Goal: Task Accomplishment & Management: Use online tool/utility

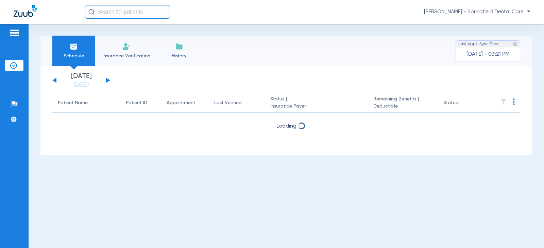
click at [126, 15] on input "text" at bounding box center [127, 12] width 85 height 14
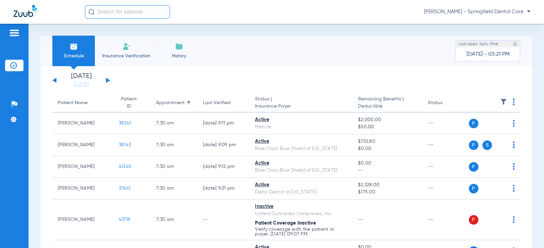
type input "K"
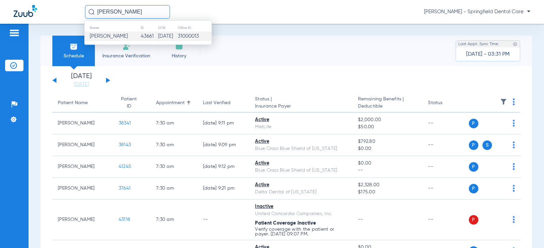
type input "[PERSON_NAME]"
click at [125, 39] on span "[PERSON_NAME]" at bounding box center [109, 36] width 38 height 5
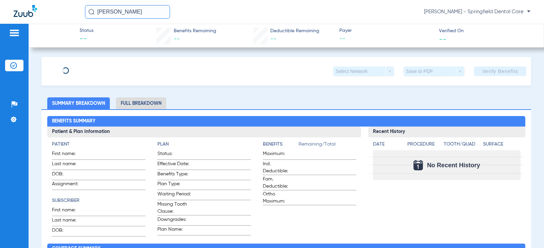
type input "[PERSON_NAME]"
type input "[DATE]"
type input "20240"
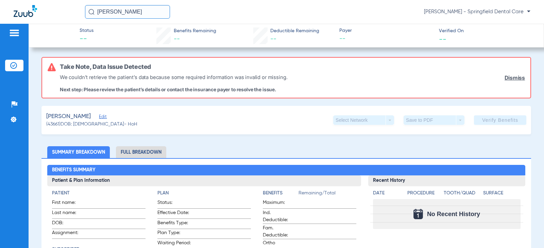
click at [105, 117] on span "Edit" at bounding box center [102, 118] width 6 height 6
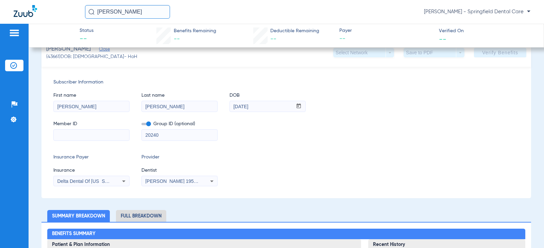
scroll to position [68, 0]
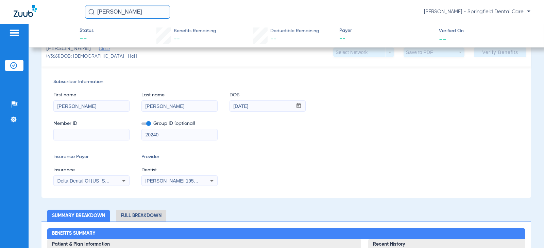
click at [78, 134] on input at bounding box center [91, 134] width 75 height 11
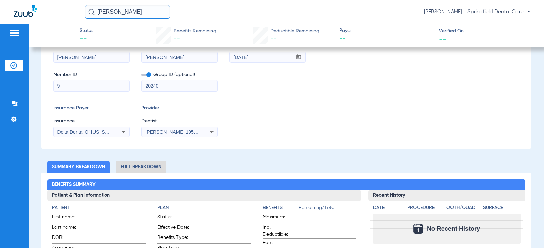
scroll to position [19, 0]
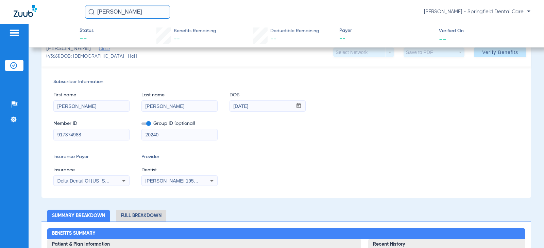
type input "917374988"
drag, startPoint x: 167, startPoint y: 133, endPoint x: 53, endPoint y: 149, distance: 114.9
click at [53, 149] on div "Subscriber Information First name [PERSON_NAME] Last name [PERSON_NAME] mm / dd…" at bounding box center [285, 132] width 489 height 131
click at [108, 177] on div "Delta Dental Of [US_STATE]" at bounding box center [91, 181] width 75 height 8
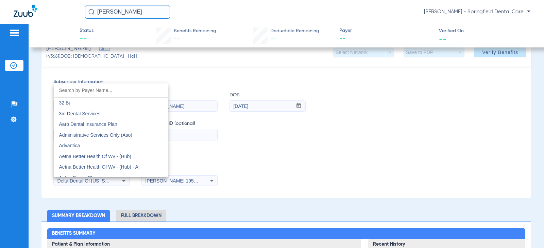
scroll to position [1334, 0]
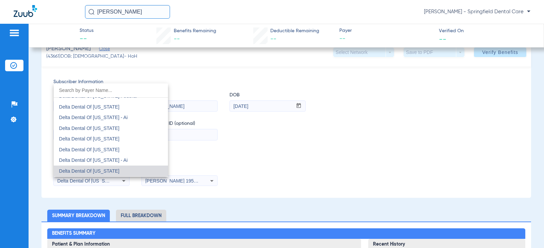
click at [108, 179] on div at bounding box center [272, 124] width 544 height 248
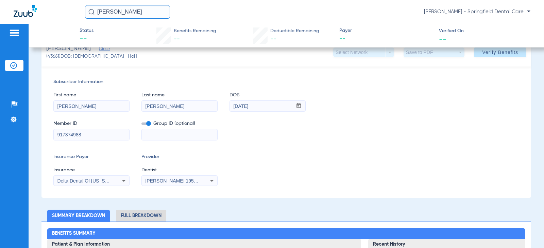
click at [108, 179] on div "Delta Dental Of [US_STATE]" at bounding box center [84, 181] width 55 height 5
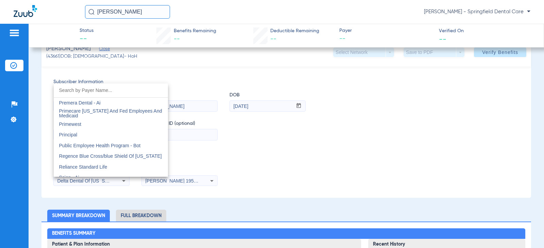
scroll to position [3577, 0]
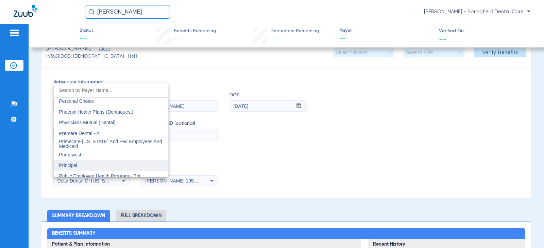
click at [96, 163] on mat-option "Principal" at bounding box center [111, 165] width 114 height 11
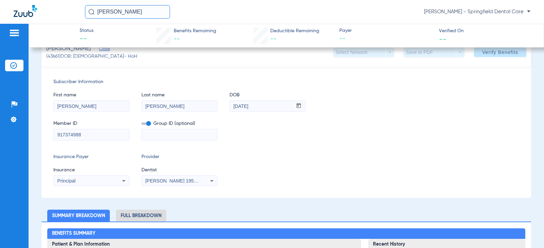
click at [178, 179] on span "[PERSON_NAME] 1952523284" at bounding box center [178, 180] width 67 height 5
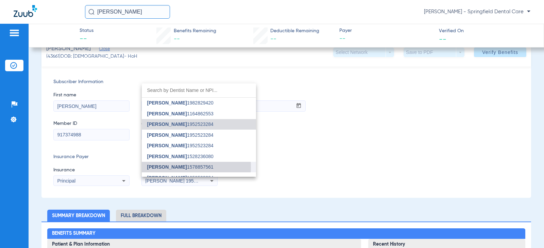
click at [173, 167] on span "[PERSON_NAME]" at bounding box center [167, 166] width 40 height 5
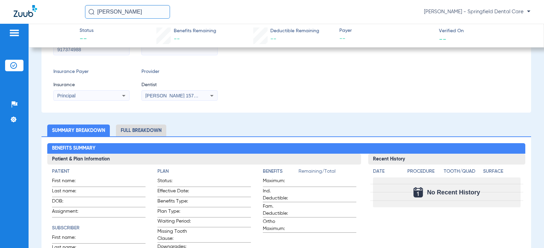
scroll to position [121, 0]
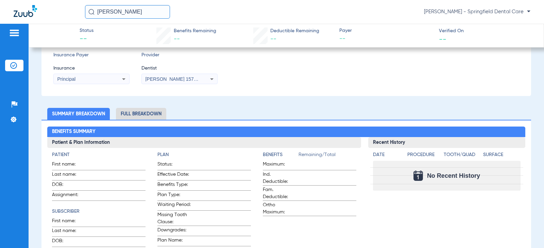
click at [263, 118] on ul "Summary Breakdown Full Breakdown" at bounding box center [285, 114] width 489 height 12
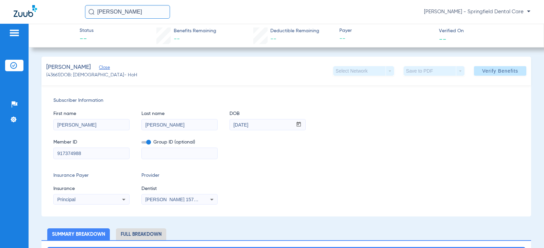
scroll to position [0, 0]
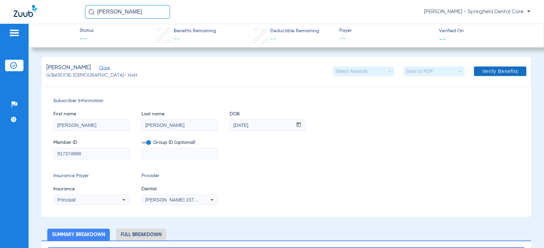
click at [484, 72] on span "Verify Benefits" at bounding box center [500, 71] width 36 height 5
click at [379, 148] on div "Member ID 917374988 Group ID (optional)" at bounding box center [285, 146] width 465 height 26
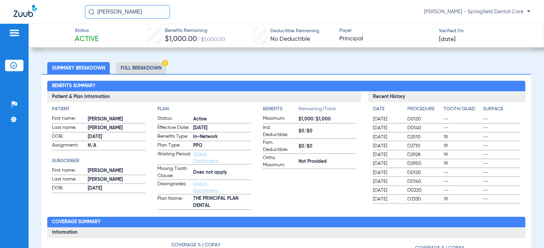
scroll to position [170, 0]
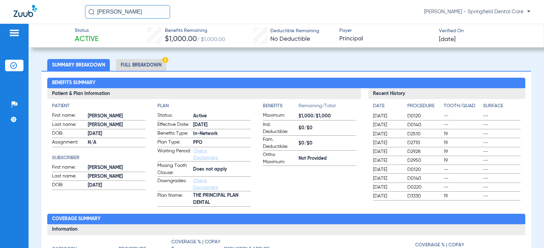
click at [145, 66] on li "Full Breakdown" at bounding box center [141, 65] width 50 height 12
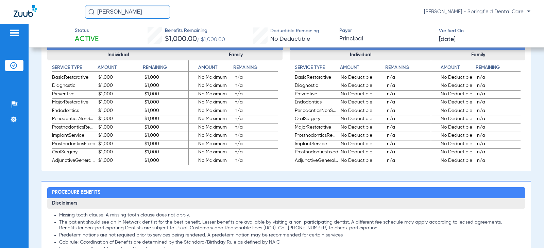
scroll to position [578, 0]
